Goal: Transaction & Acquisition: Purchase product/service

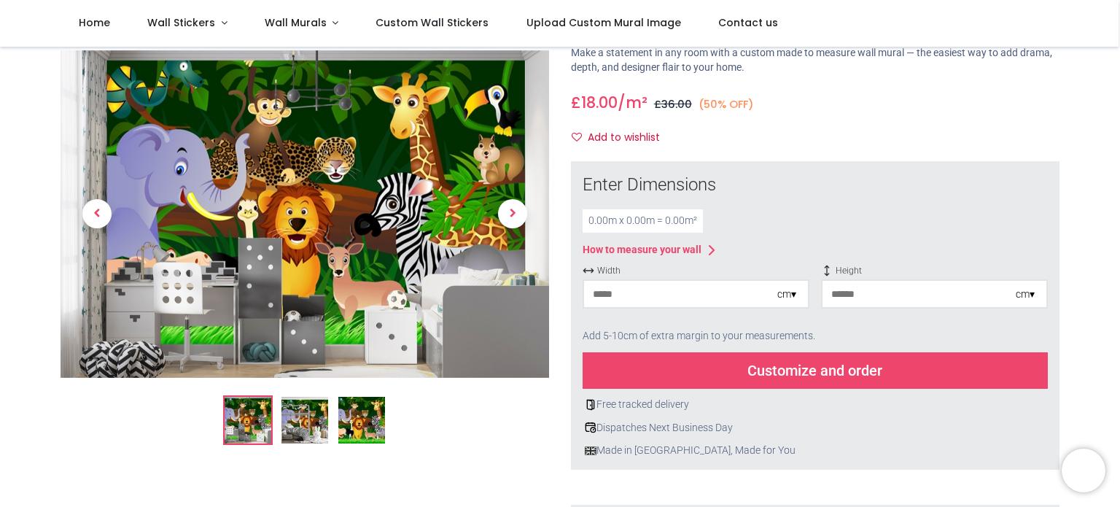
scroll to position [82, 0]
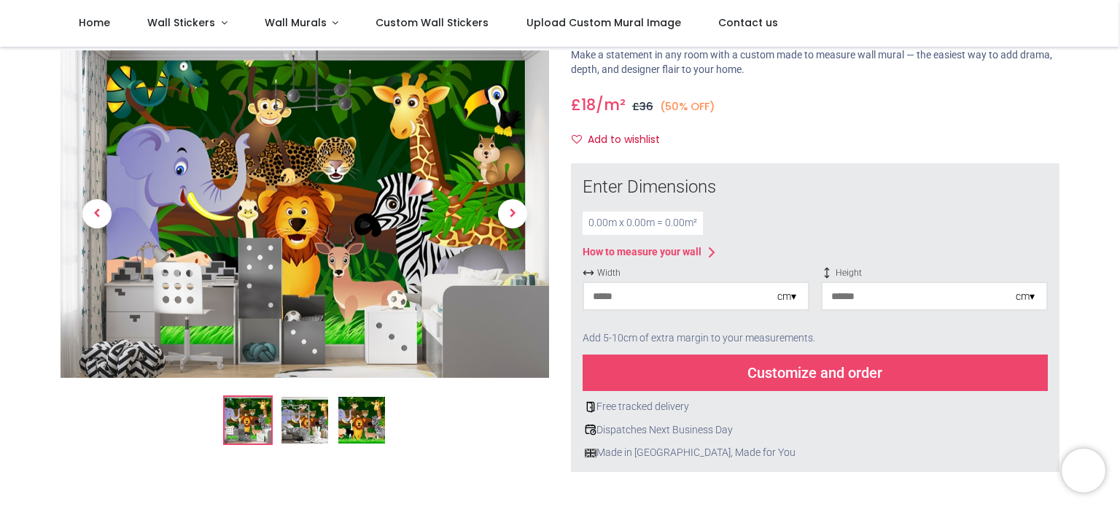
click at [686, 291] on input "number" at bounding box center [680, 296] width 193 height 26
click at [688, 291] on input "**" at bounding box center [680, 296] width 193 height 26
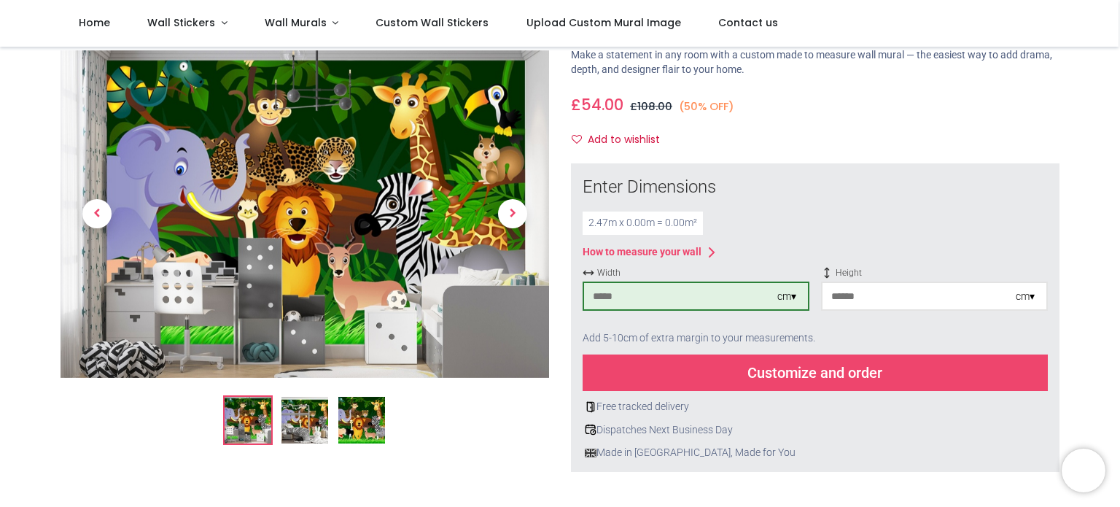
type input "***"
click at [866, 298] on input "number" at bounding box center [918, 296] width 193 height 26
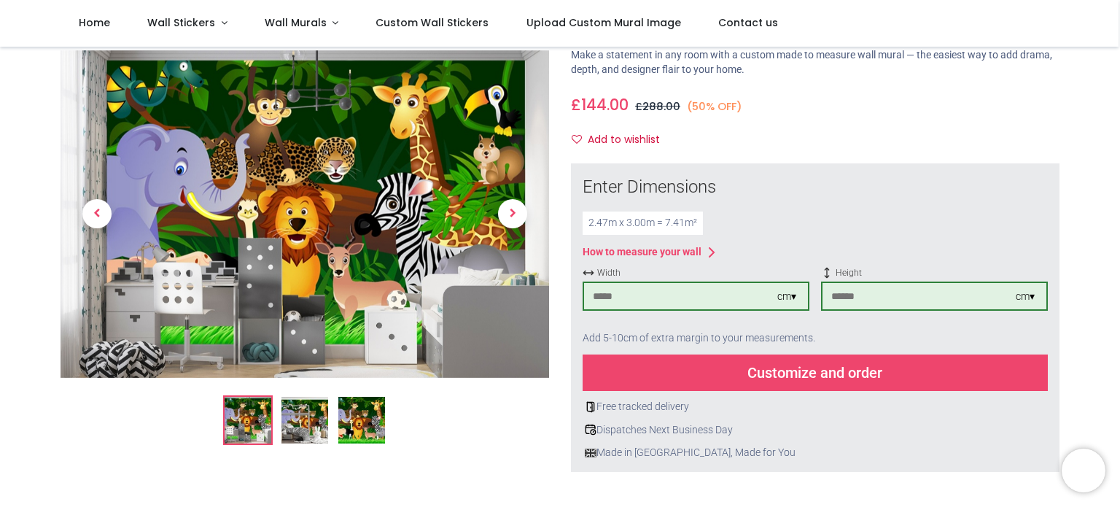
type input "***"
click at [835, 219] on div "2.47 m x 3.00 m = 7.41 m²" at bounding box center [815, 222] width 465 height 23
click at [809, 375] on div "Customize and order" at bounding box center [815, 372] width 465 height 36
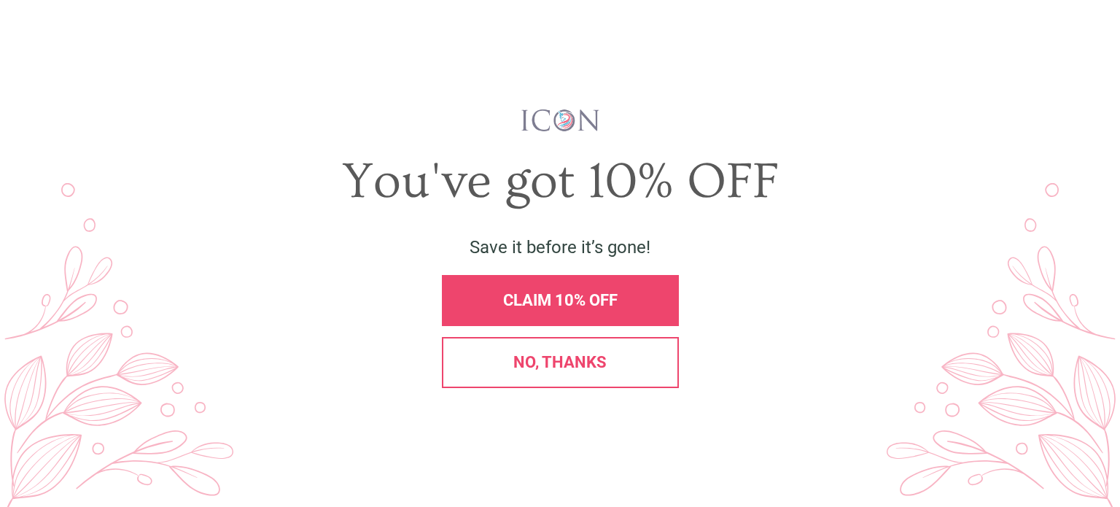
scroll to position [0, 0]
drag, startPoint x: 440, startPoint y: 279, endPoint x: 389, endPoint y: 279, distance: 51.0
click at [528, 360] on span "No, thanks" at bounding box center [559, 362] width 93 height 18
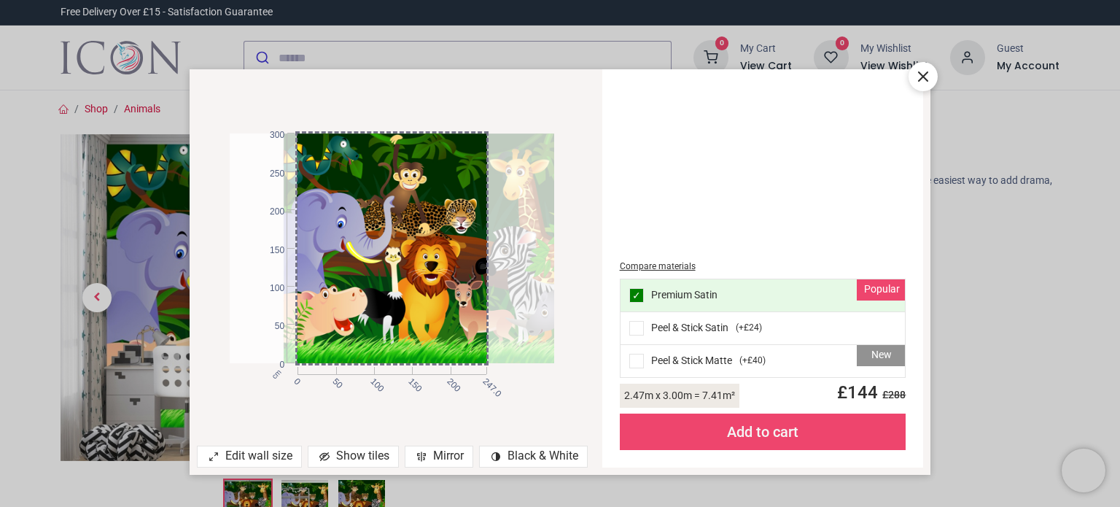
click at [534, 278] on div at bounding box center [446, 248] width 324 height 230
click at [350, 454] on div "Show tiles" at bounding box center [353, 456] width 91 height 22
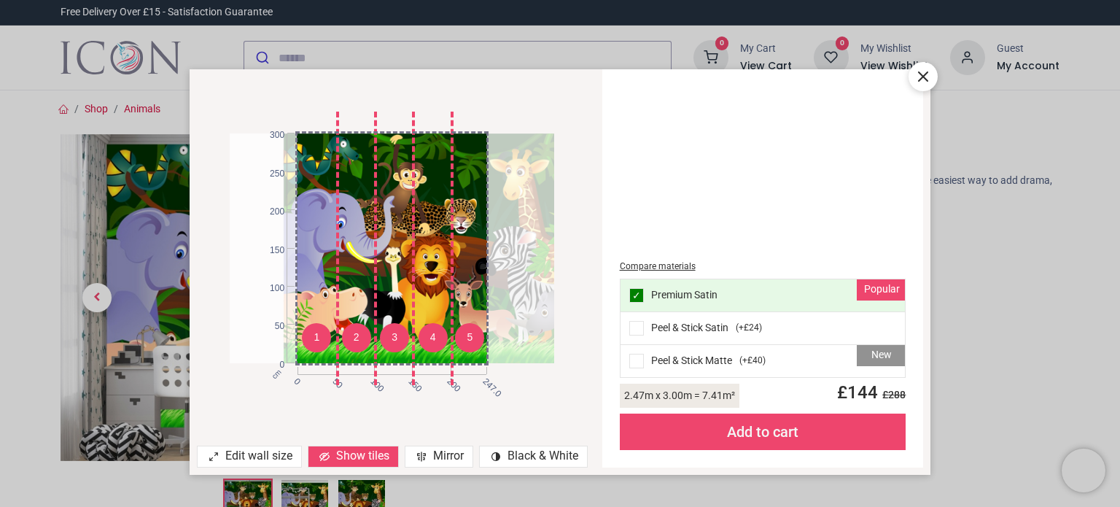
click at [350, 454] on div "Show tiles" at bounding box center [353, 456] width 91 height 22
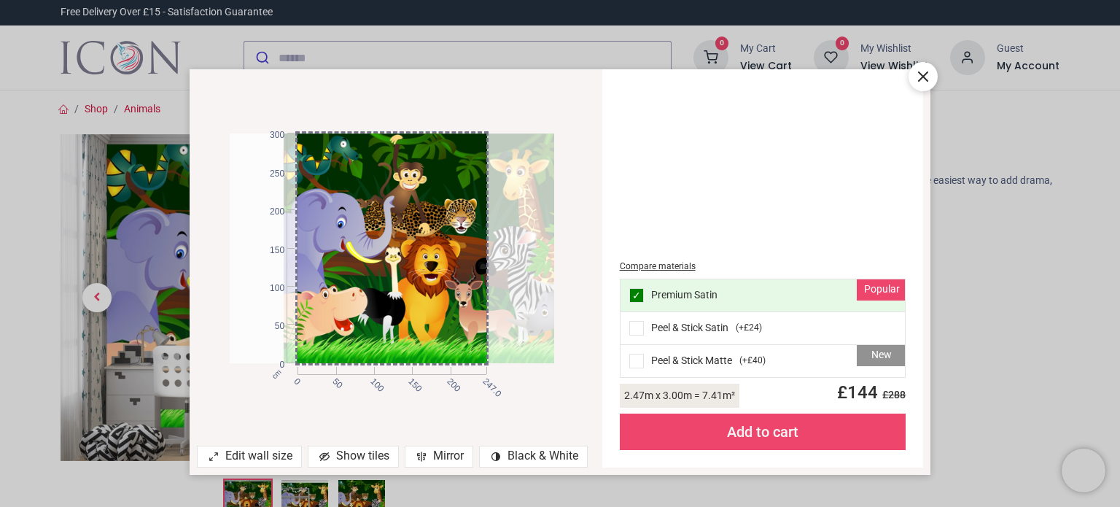
click at [421, 456] on icon at bounding box center [421, 456] width 0 height 9
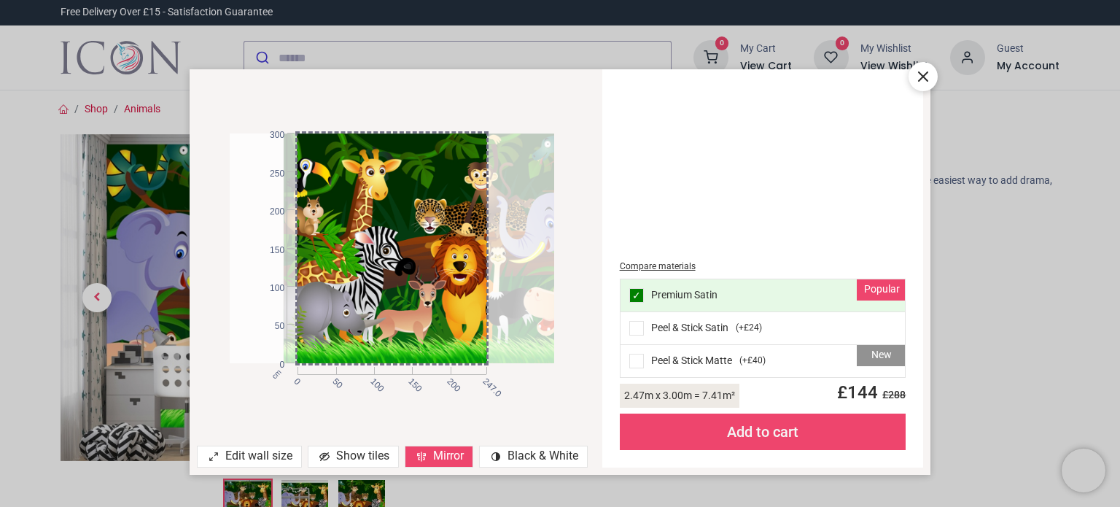
click at [421, 456] on icon at bounding box center [421, 456] width 0 height 9
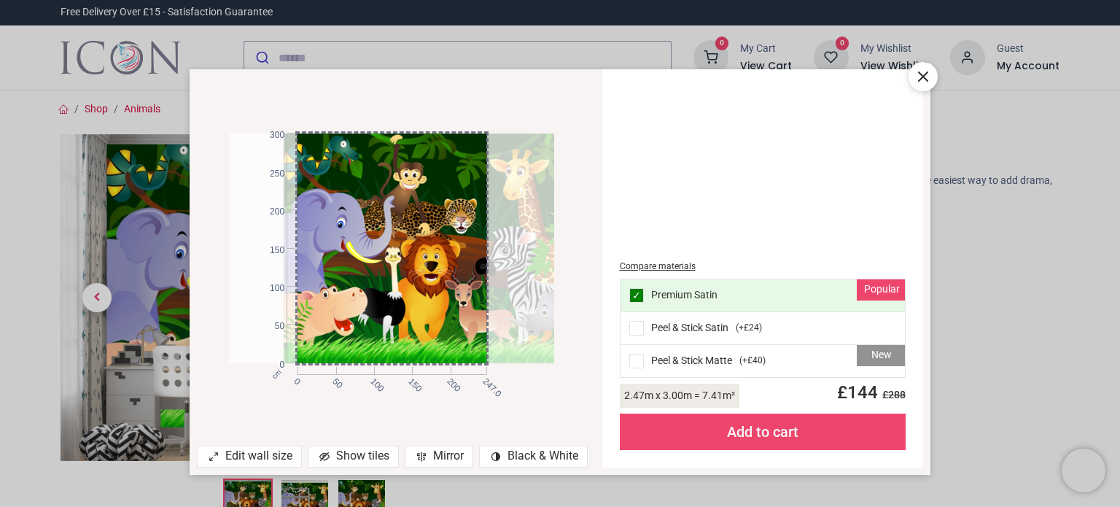
click at [421, 456] on icon at bounding box center [421, 456] width 0 height 9
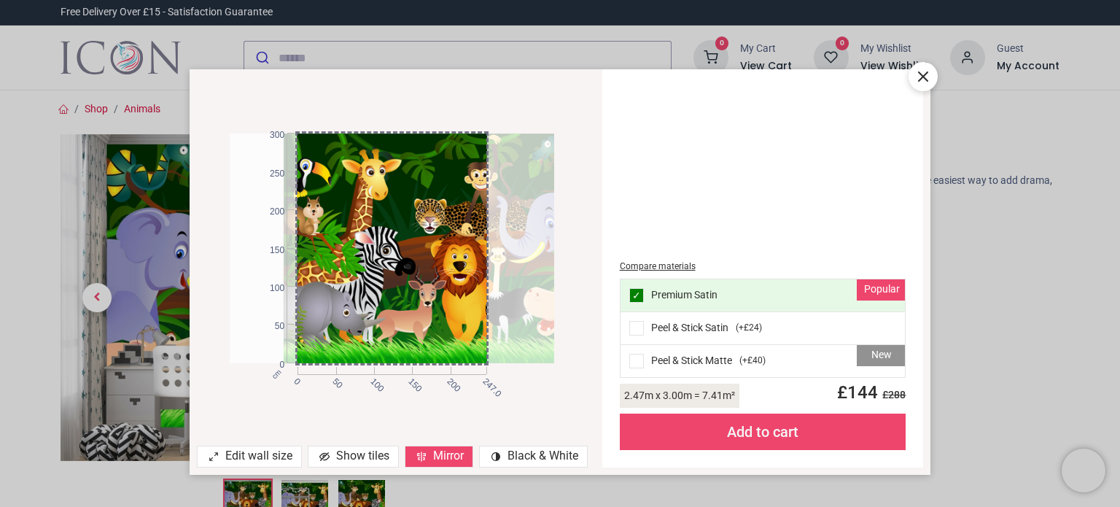
click at [421, 456] on icon at bounding box center [421, 456] width 0 height 9
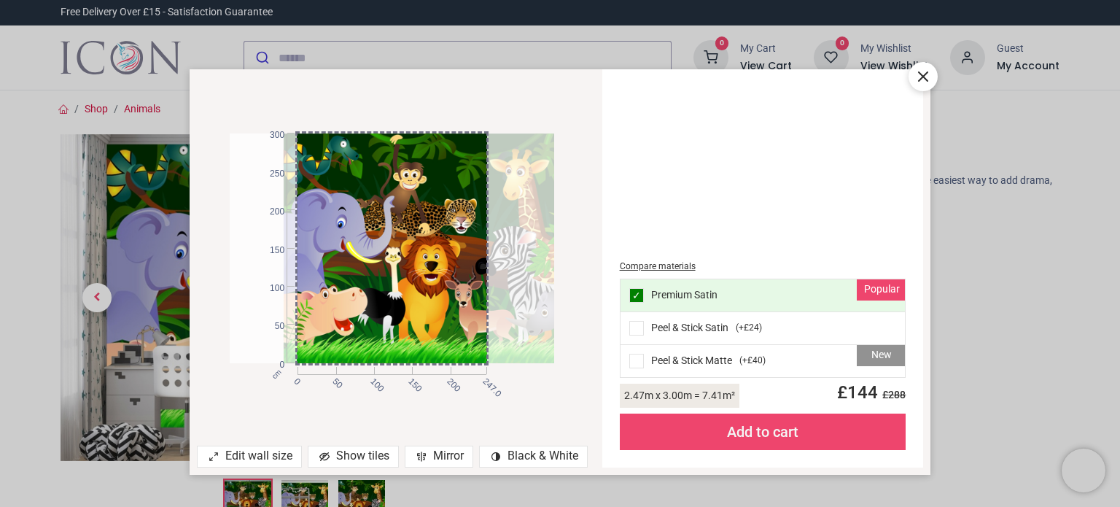
click at [421, 456] on icon at bounding box center [421, 456] width 0 height 9
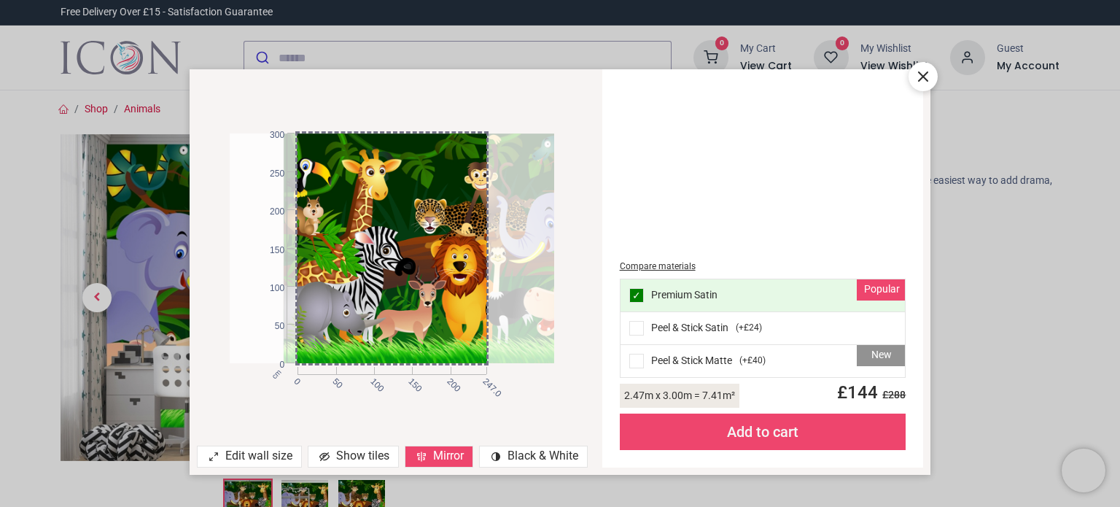
click at [421, 456] on icon at bounding box center [421, 456] width 0 height 9
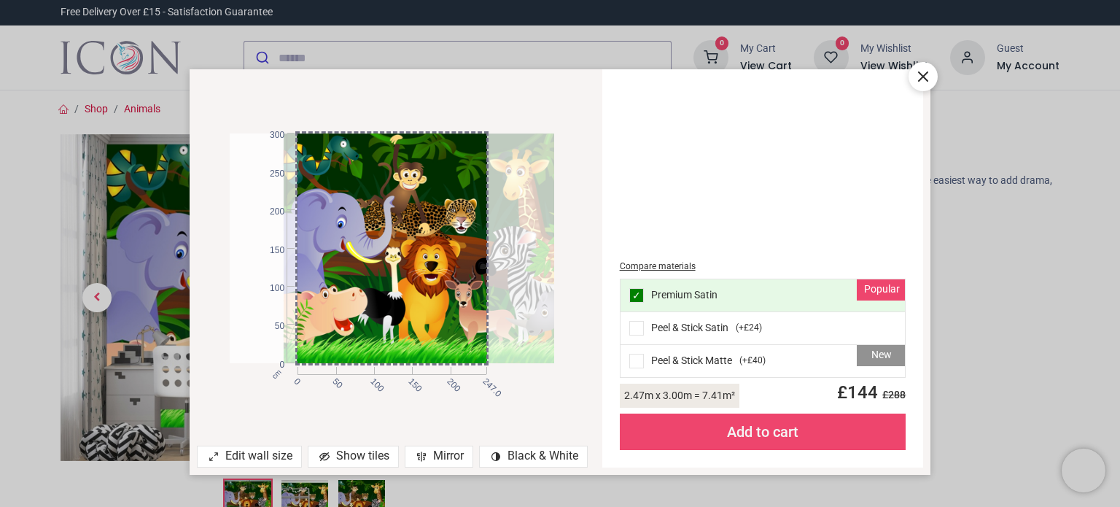
click at [502, 457] on div "contrast [#907] Created with Sketch. Black & White" at bounding box center [533, 456] width 109 height 22
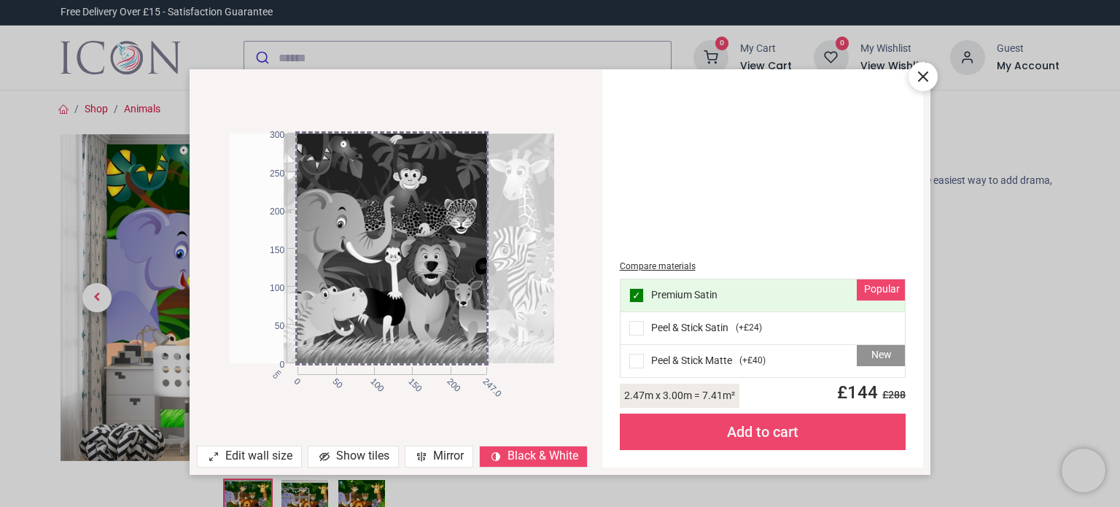
click at [502, 457] on div "contrast [#907] Created with Sketch. Black & White" at bounding box center [533, 456] width 109 height 22
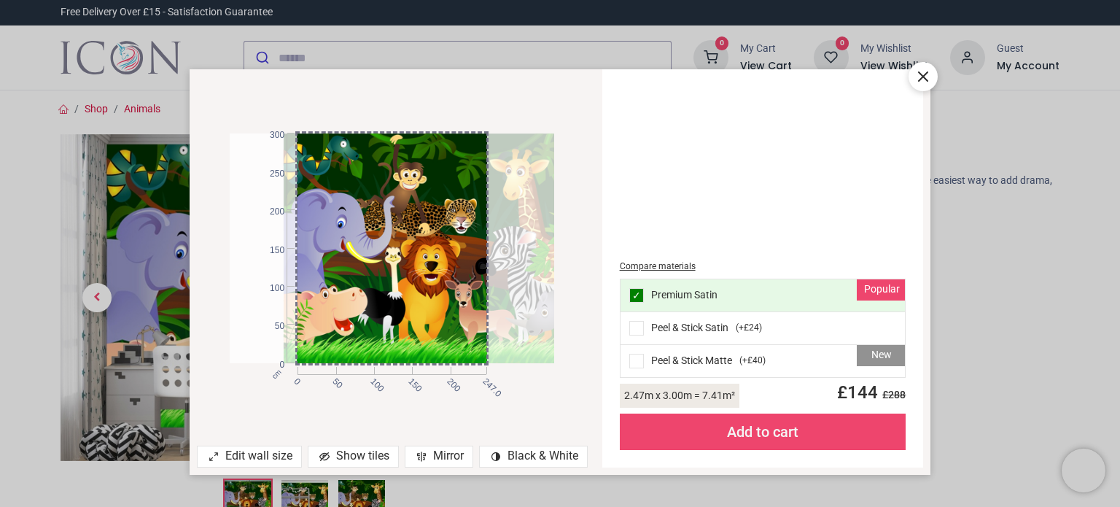
click at [268, 457] on div "Edit wall size" at bounding box center [249, 456] width 105 height 22
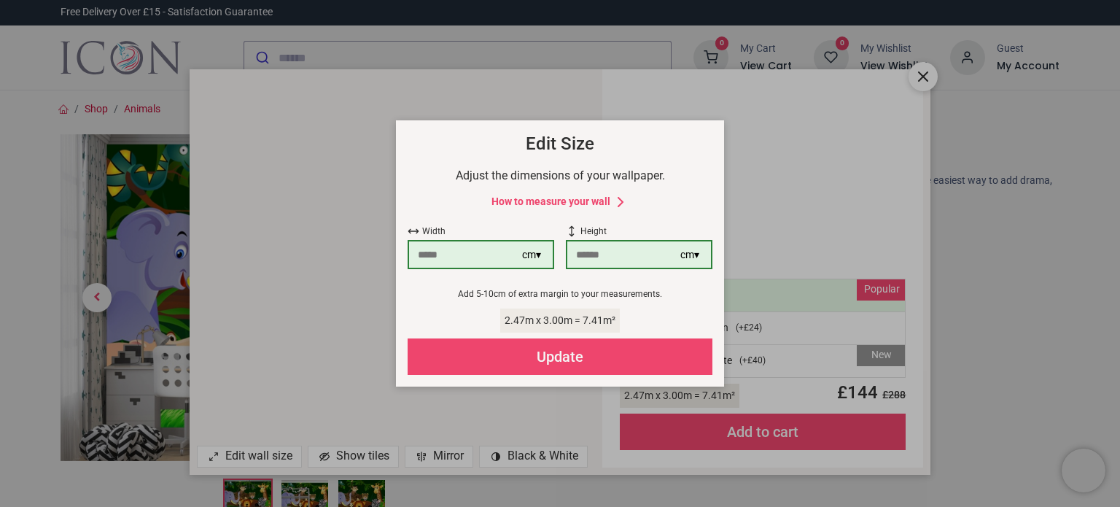
click at [268, 457] on div "× How to Measure Your Wall Standard Wall Measure from edge to edge at the wides…" at bounding box center [560, 253] width 1120 height 507
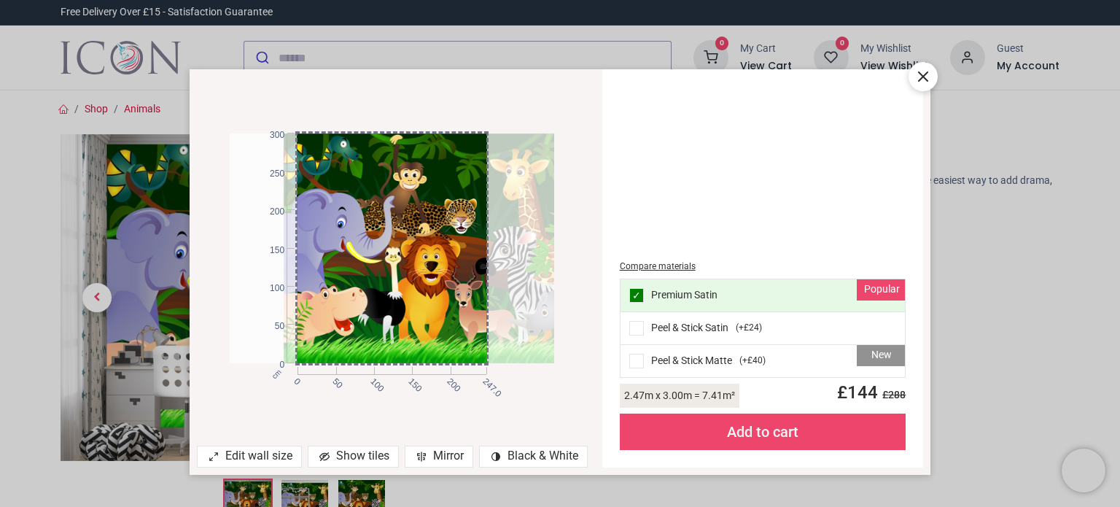
click at [930, 81] on icon at bounding box center [922, 76] width 17 height 17
